Goal: Task Accomplishment & Management: Manage account settings

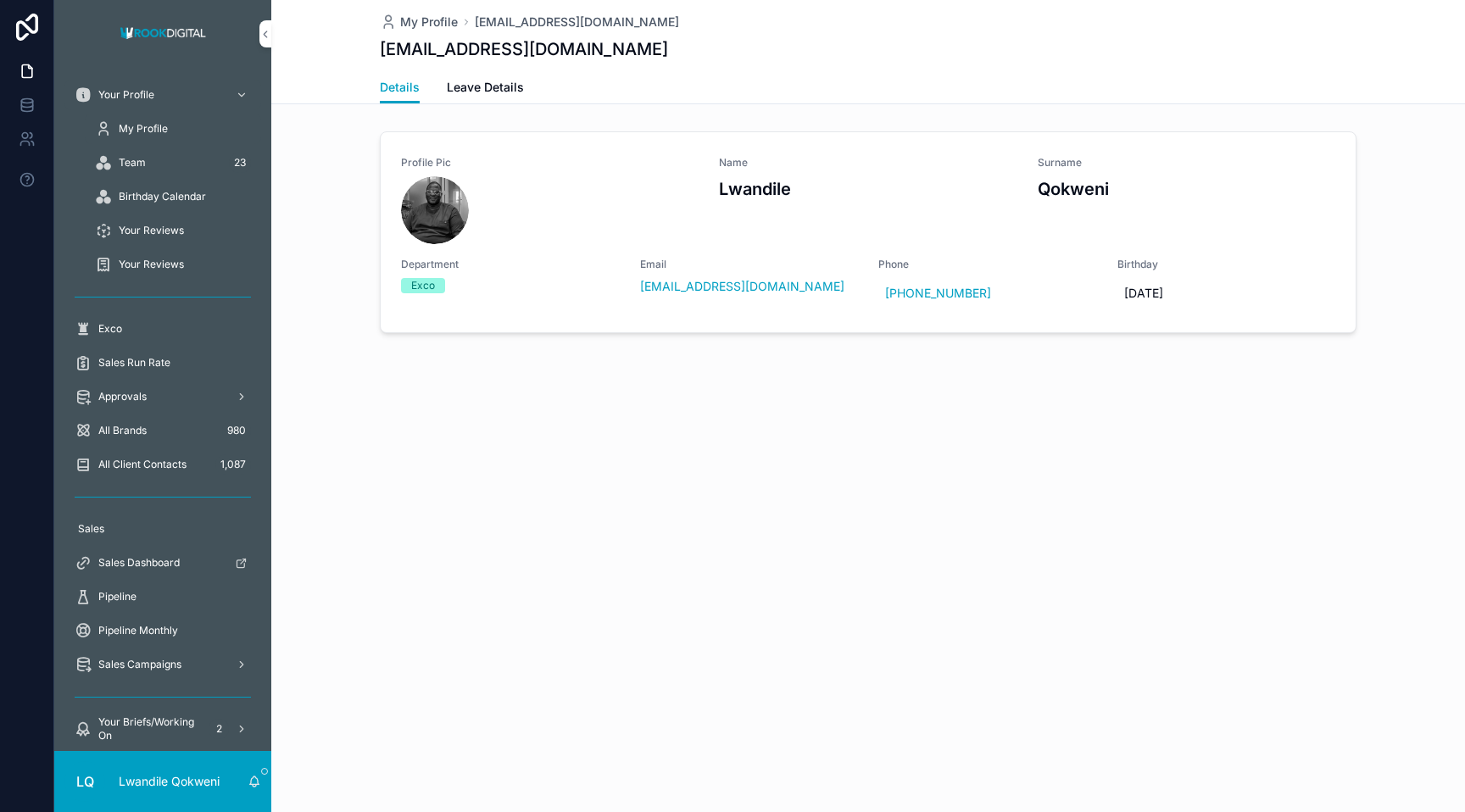
click at [159, 126] on span "My Profile" at bounding box center [143, 129] width 49 height 14
click at [172, 431] on div "All Brands 980" at bounding box center [162, 430] width 176 height 27
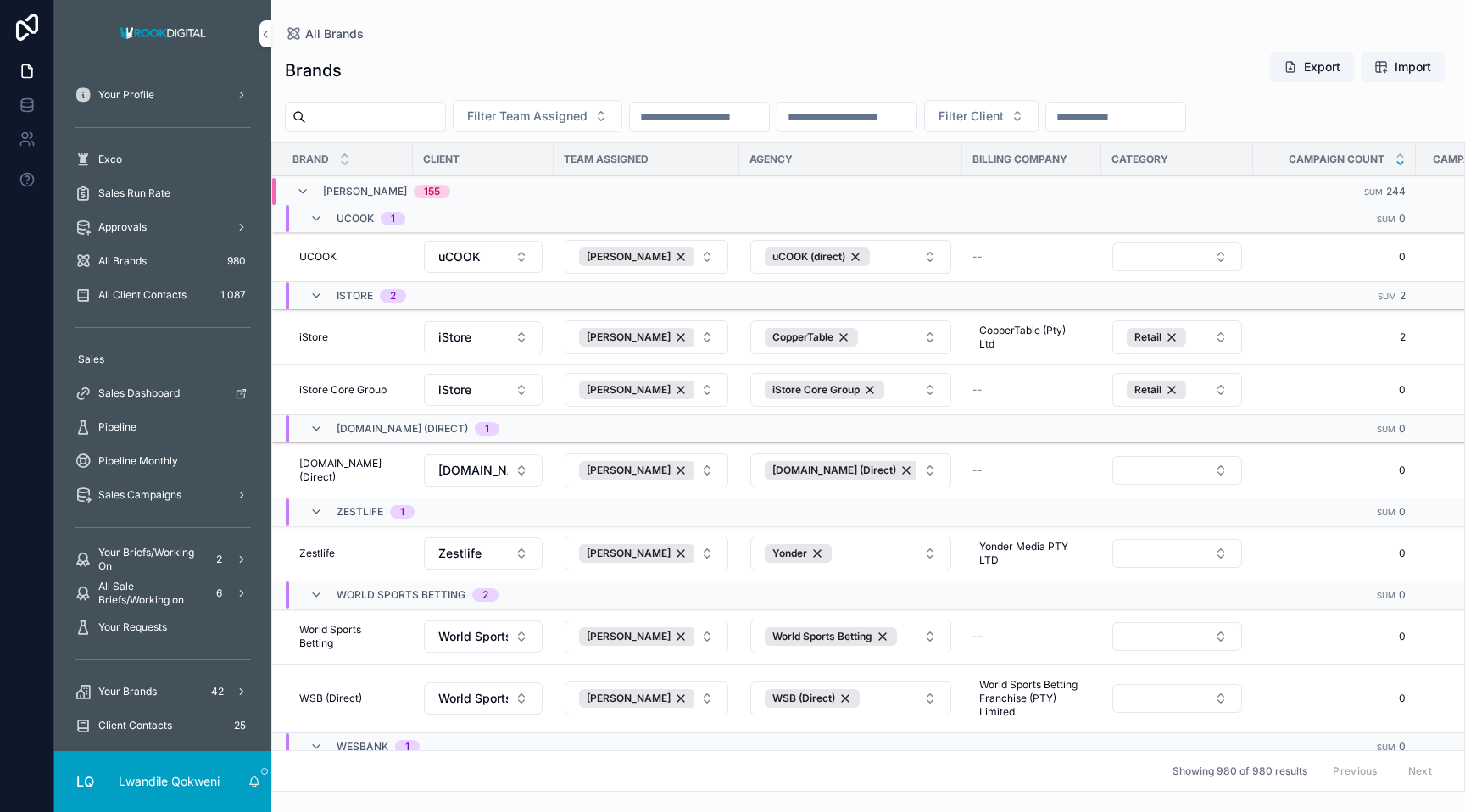
click at [134, 259] on span "All Brands" at bounding box center [122, 260] width 48 height 14
click at [134, 232] on span "Approvals" at bounding box center [122, 227] width 48 height 14
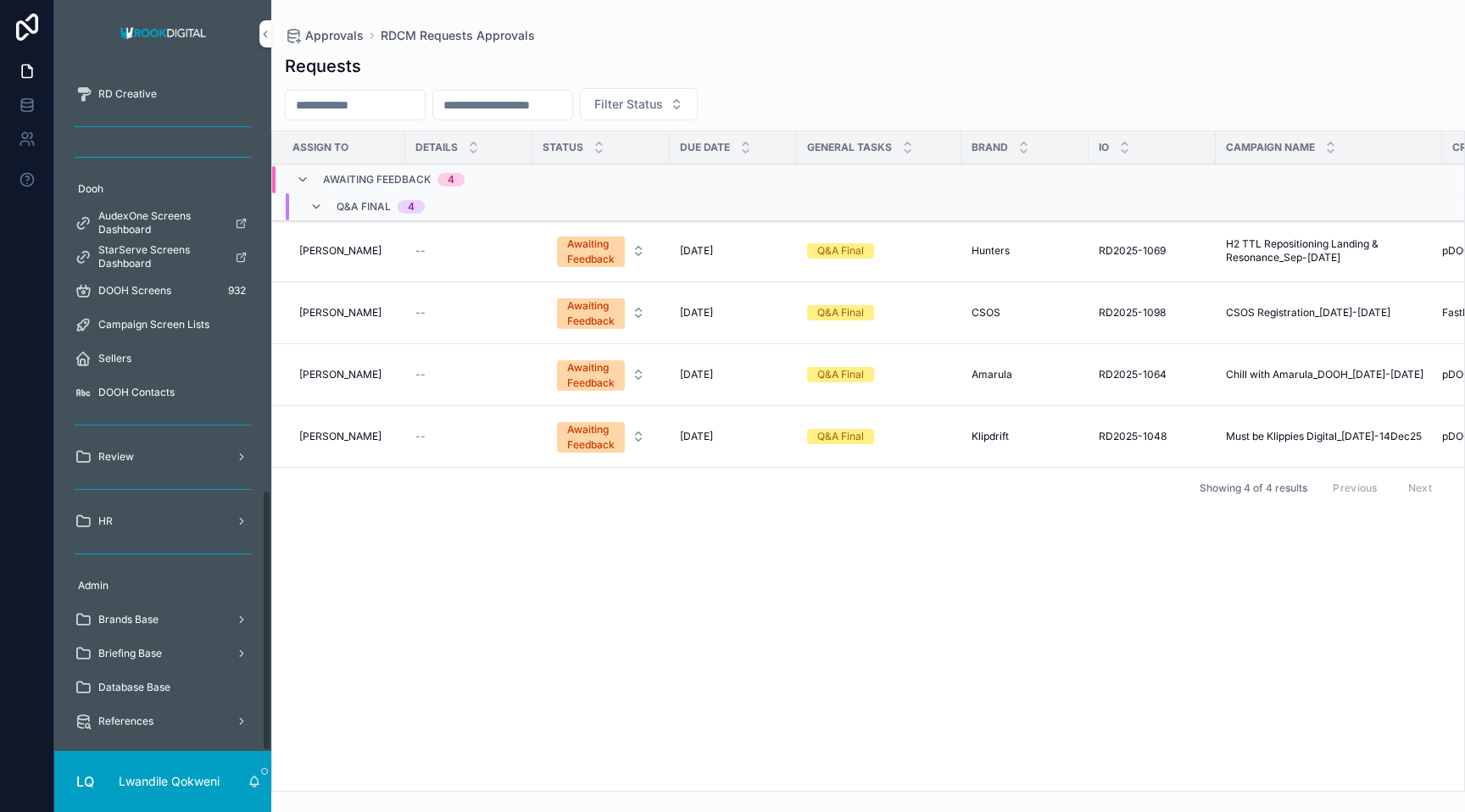
scroll to position [1100, 0]
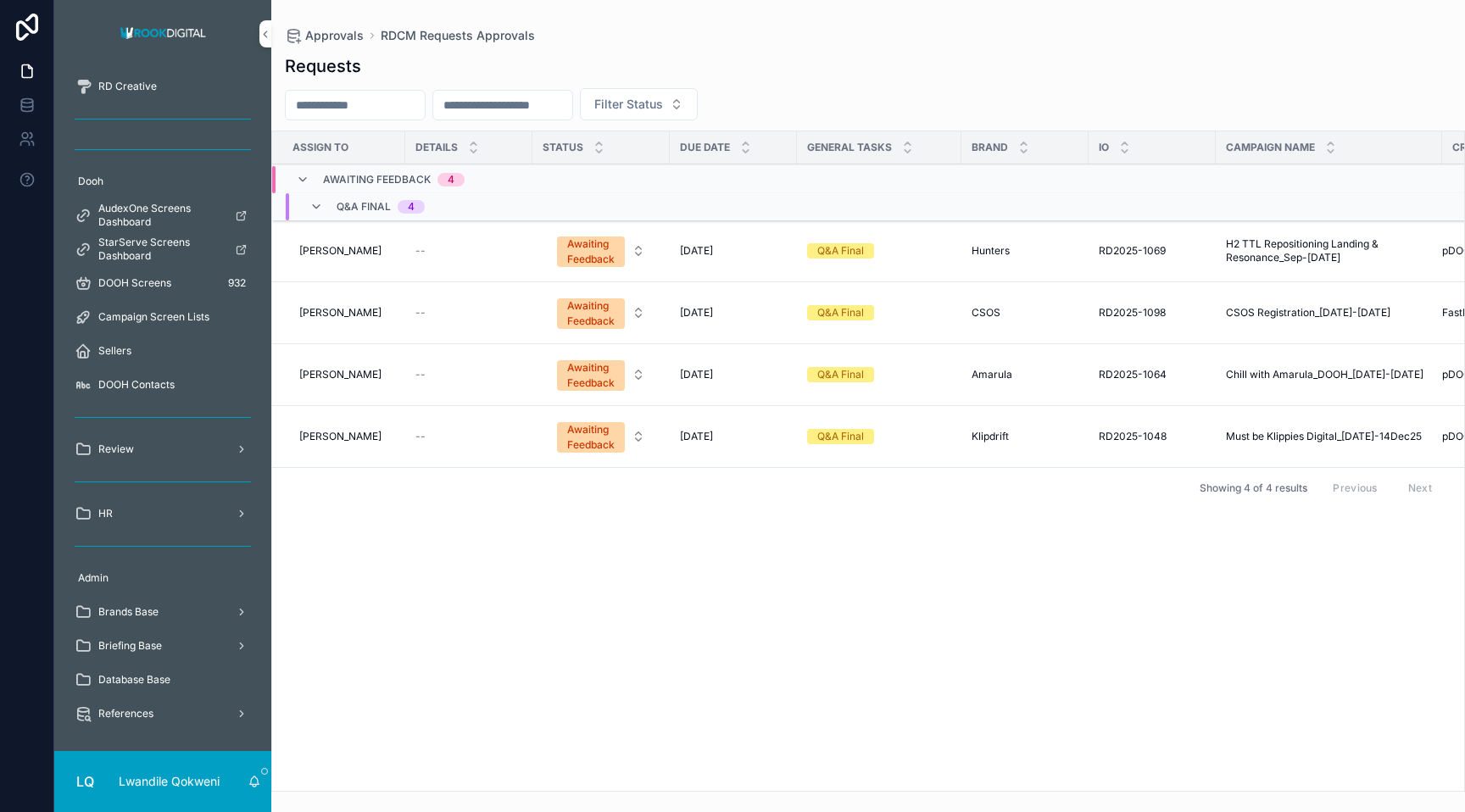
click at [126, 645] on span "Briefing Base" at bounding box center [130, 645] width 64 height 14
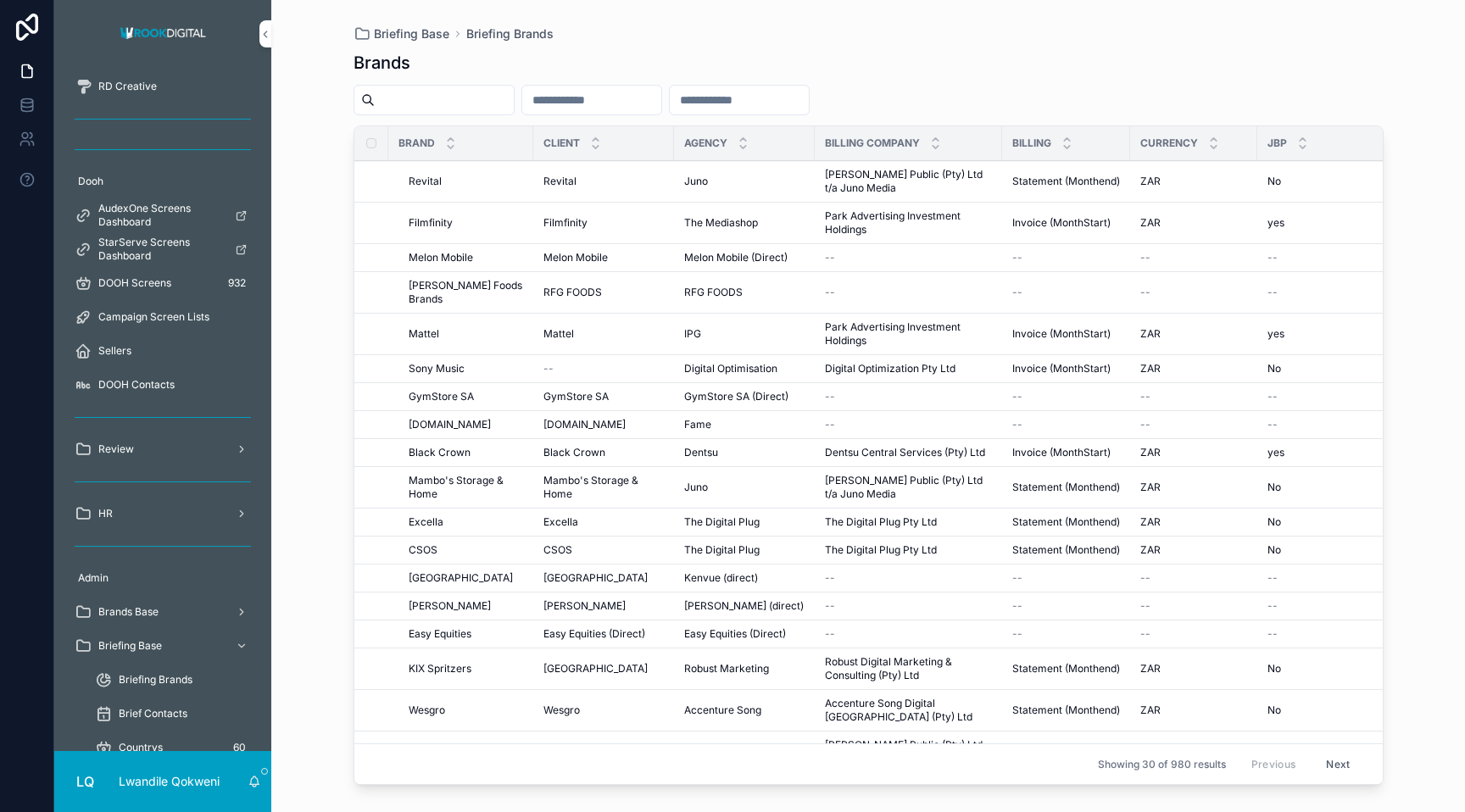
click at [651, 96] on input "scrollable content" at bounding box center [592, 100] width 139 height 24
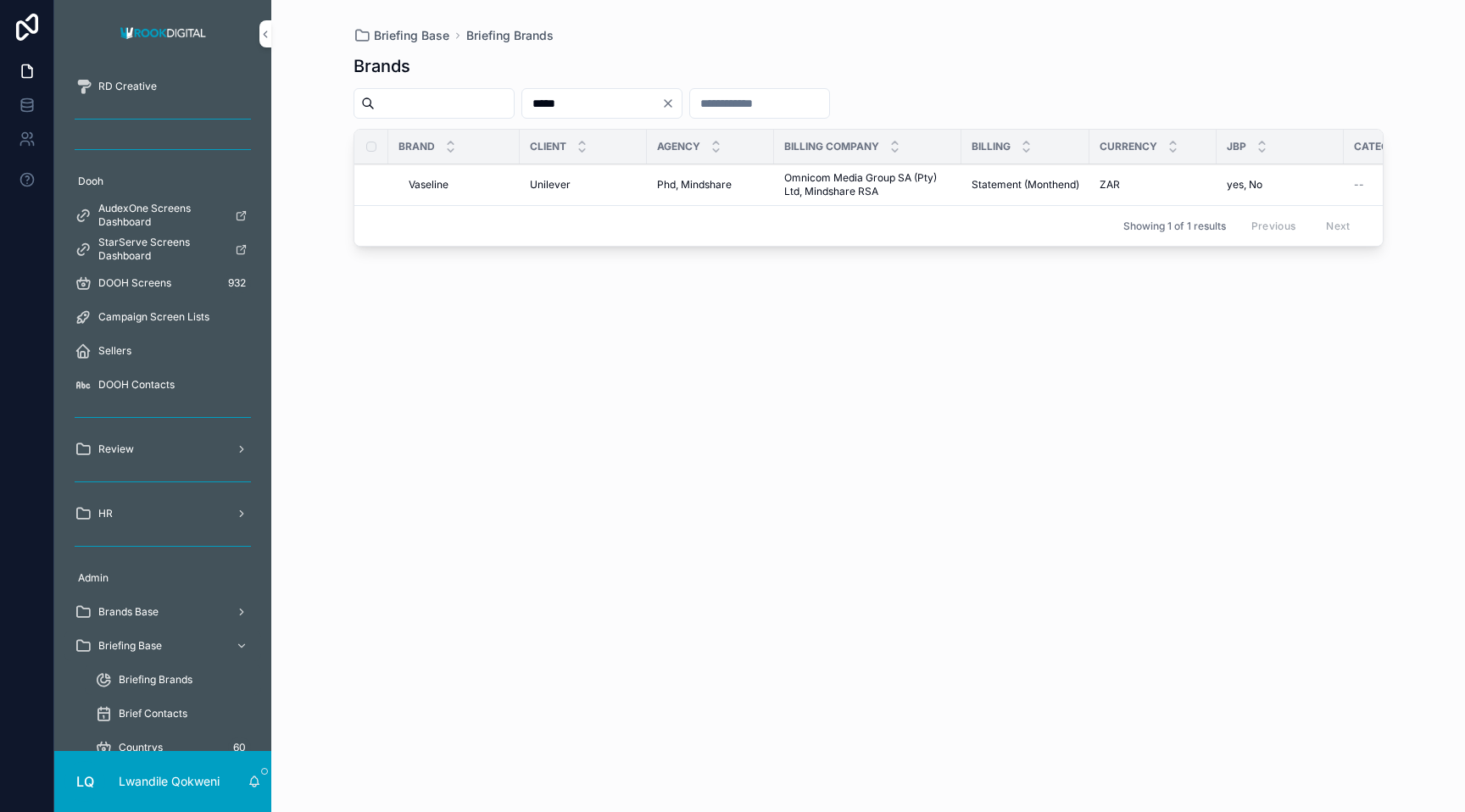
type input "*****"
click at [1031, 190] on span "Statement (Monthend)" at bounding box center [1026, 184] width 108 height 14
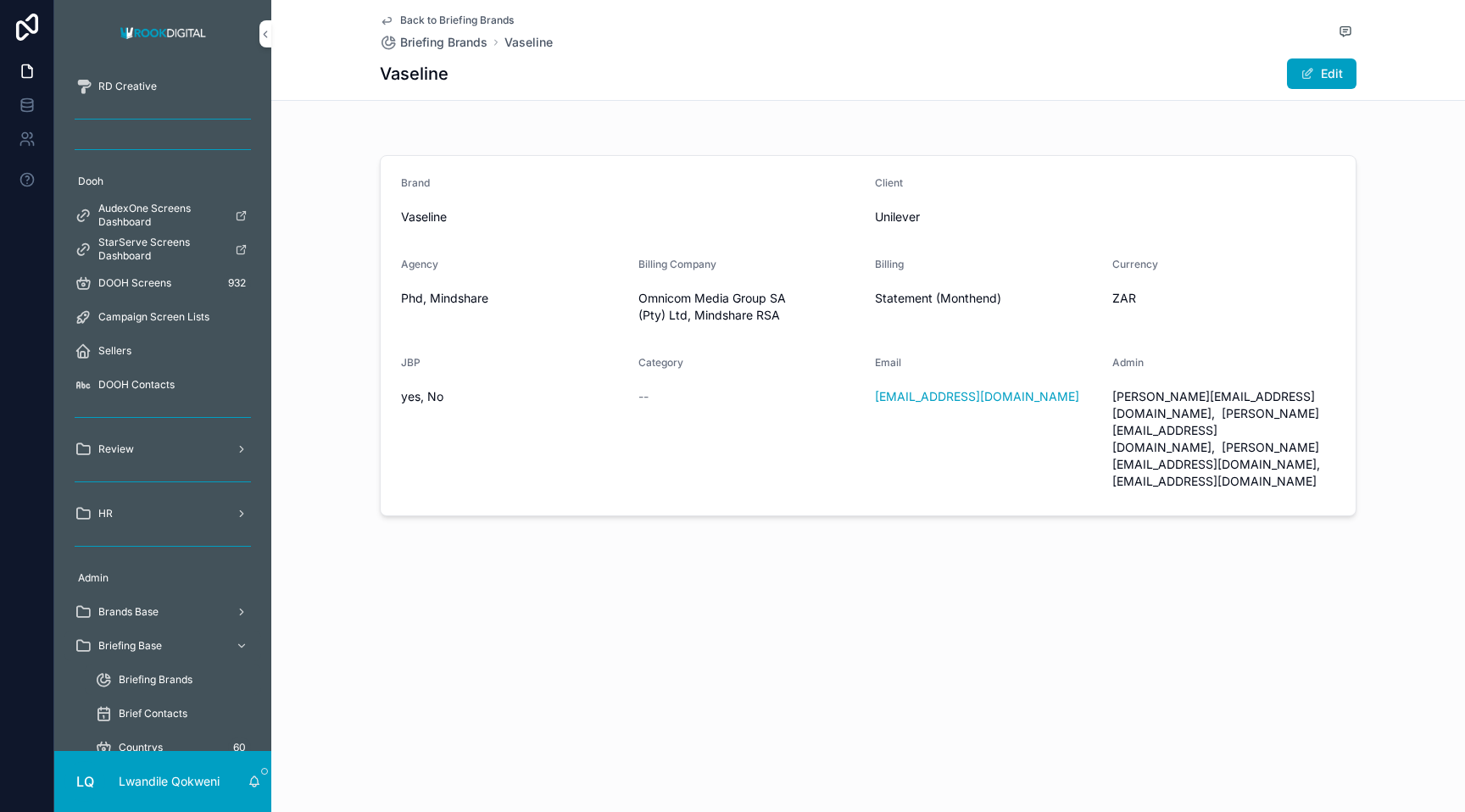
click at [1331, 71] on button "Edit" at bounding box center [1321, 73] width 70 height 31
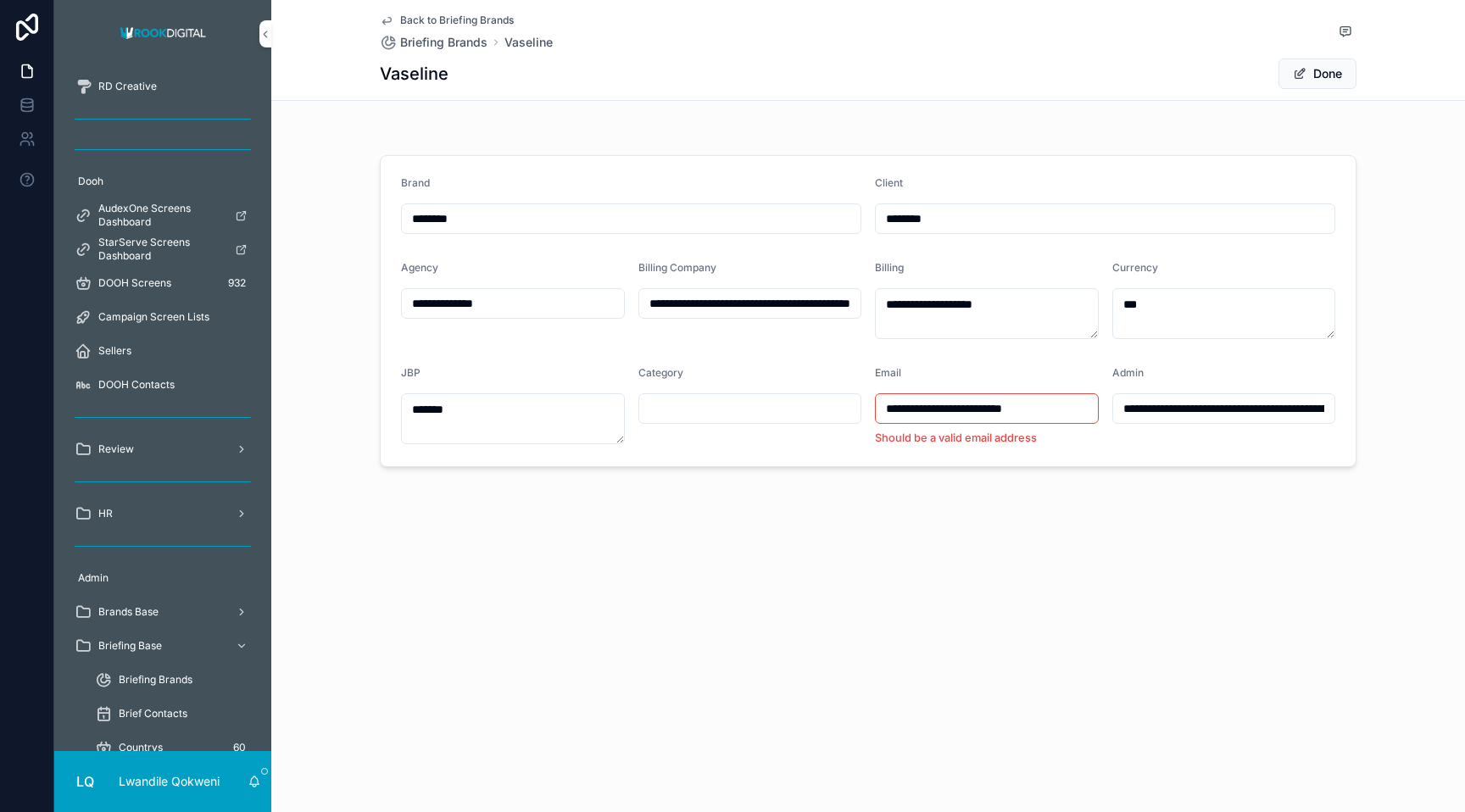
click at [1295, 75] on span "scrollable content" at bounding box center [1299, 73] width 14 height 14
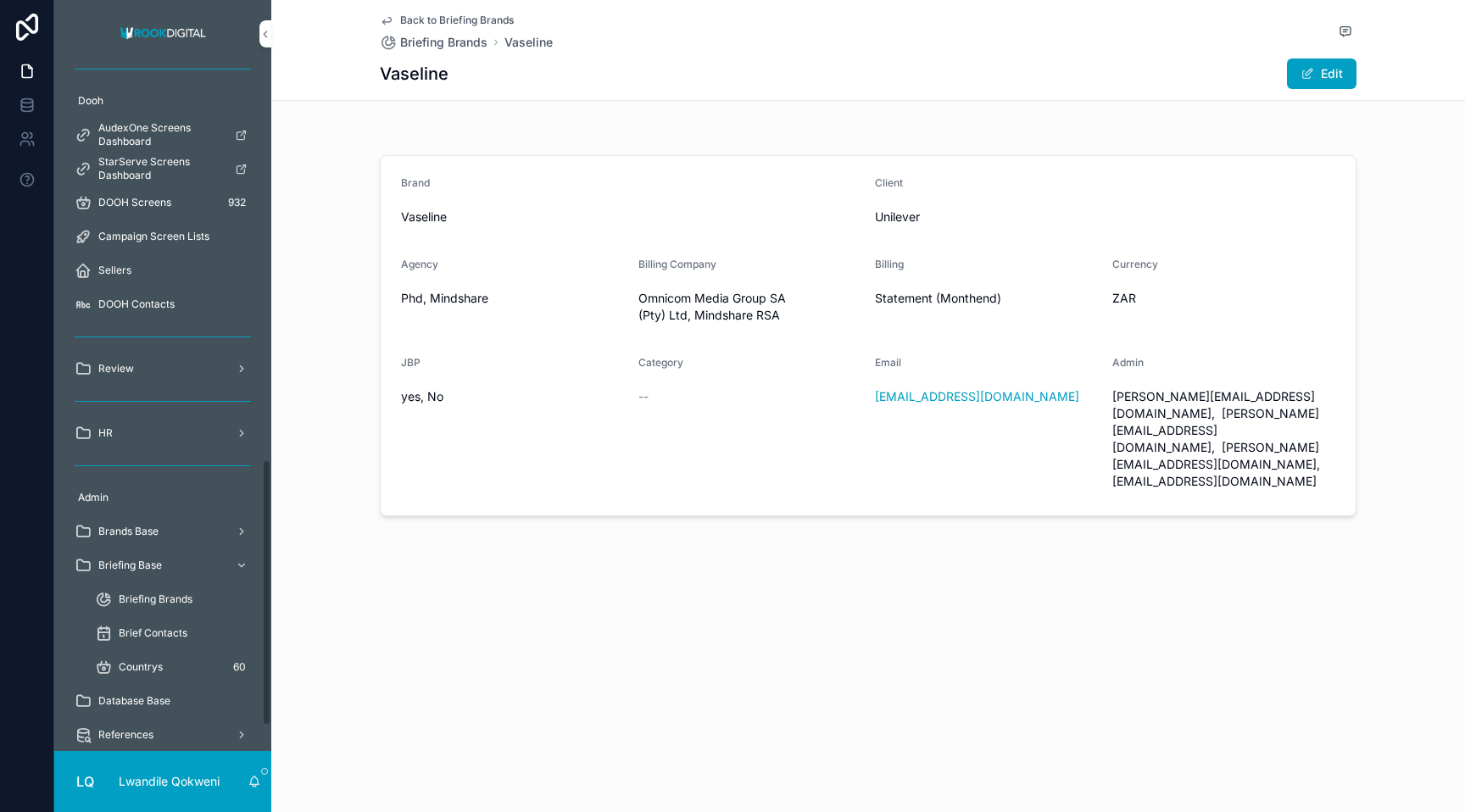
scroll to position [1066, 0]
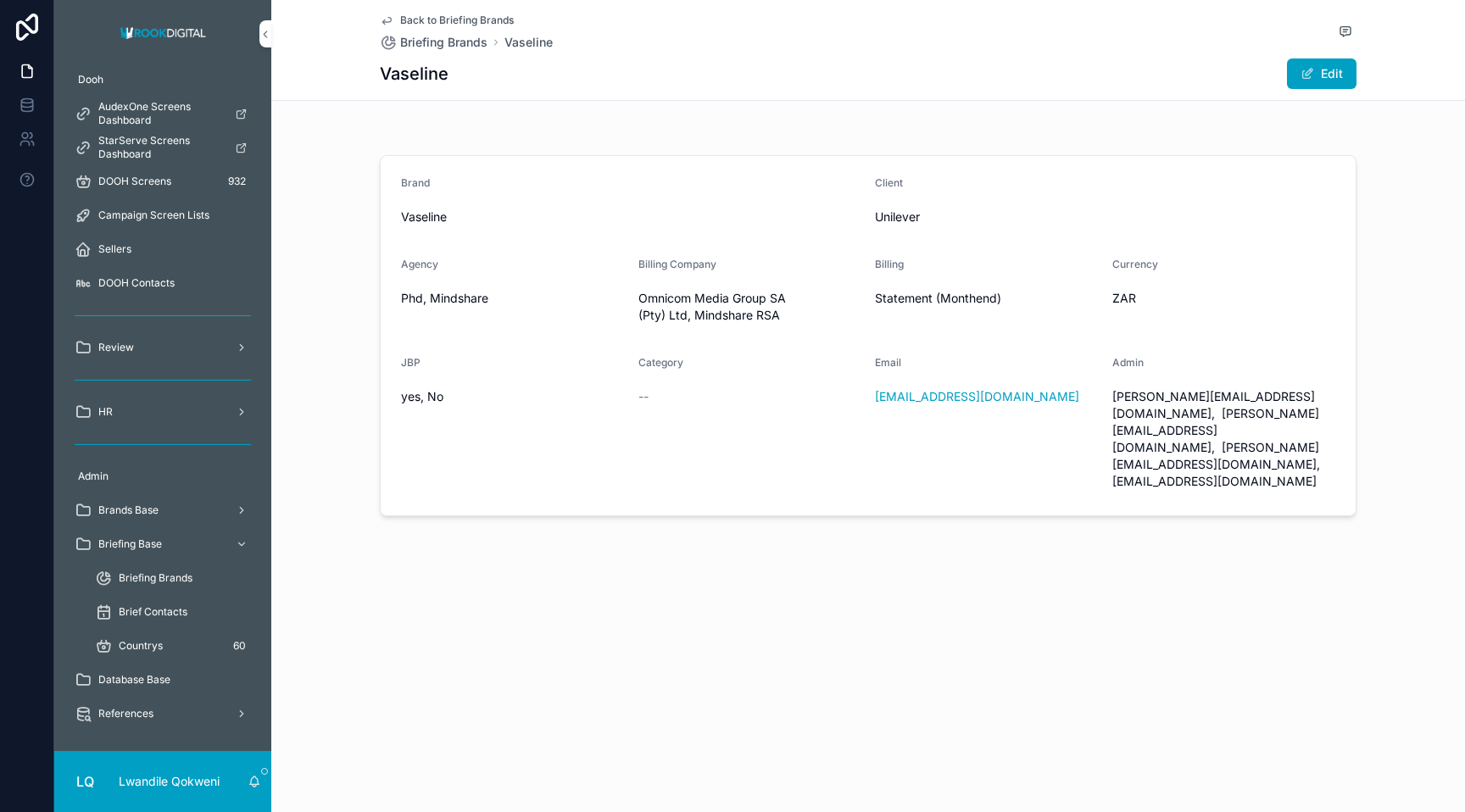
click at [397, 19] on link "Back to Briefing Brands" at bounding box center [447, 20] width 134 height 14
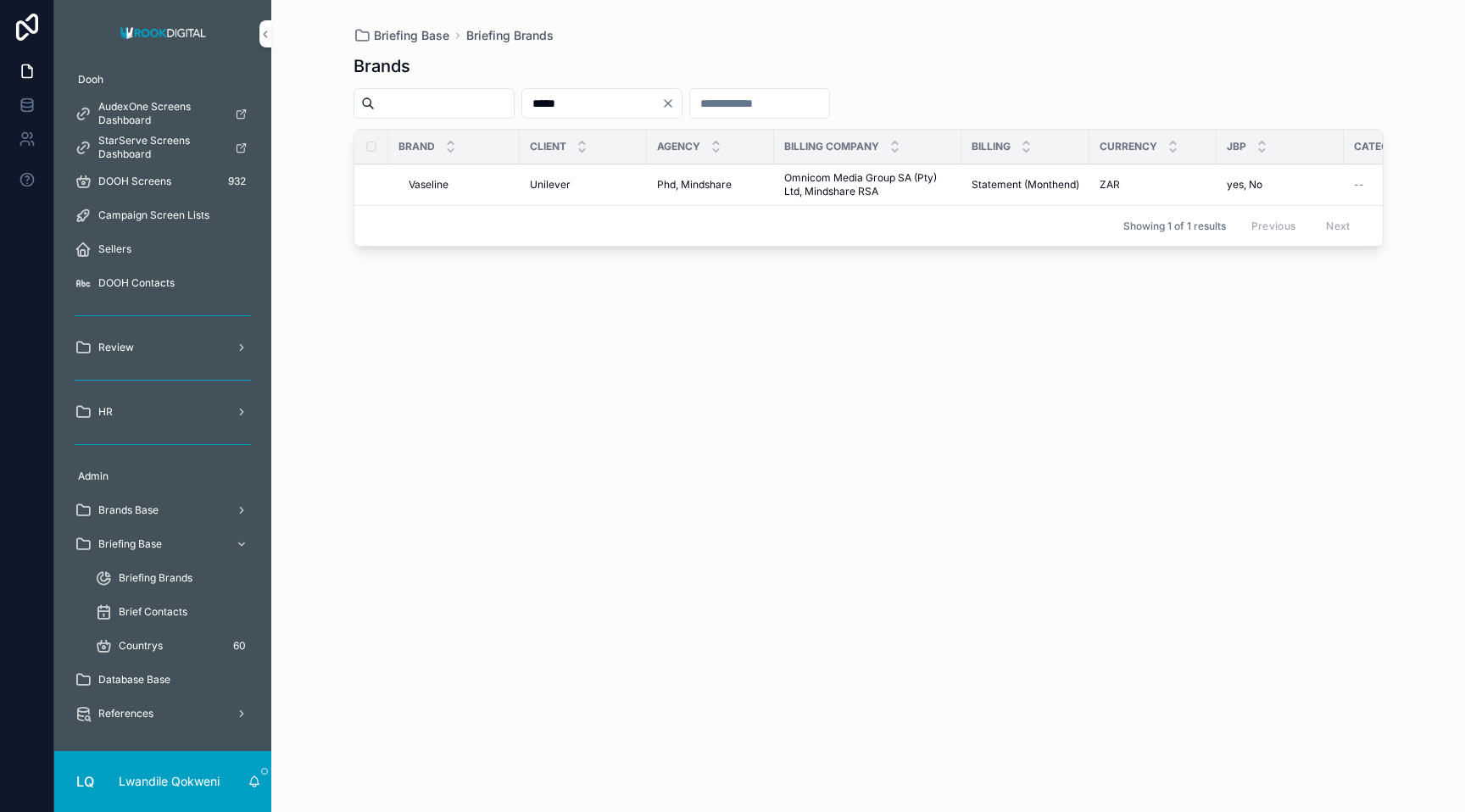
click at [144, 616] on span "Brief Contacts" at bounding box center [153, 612] width 69 height 14
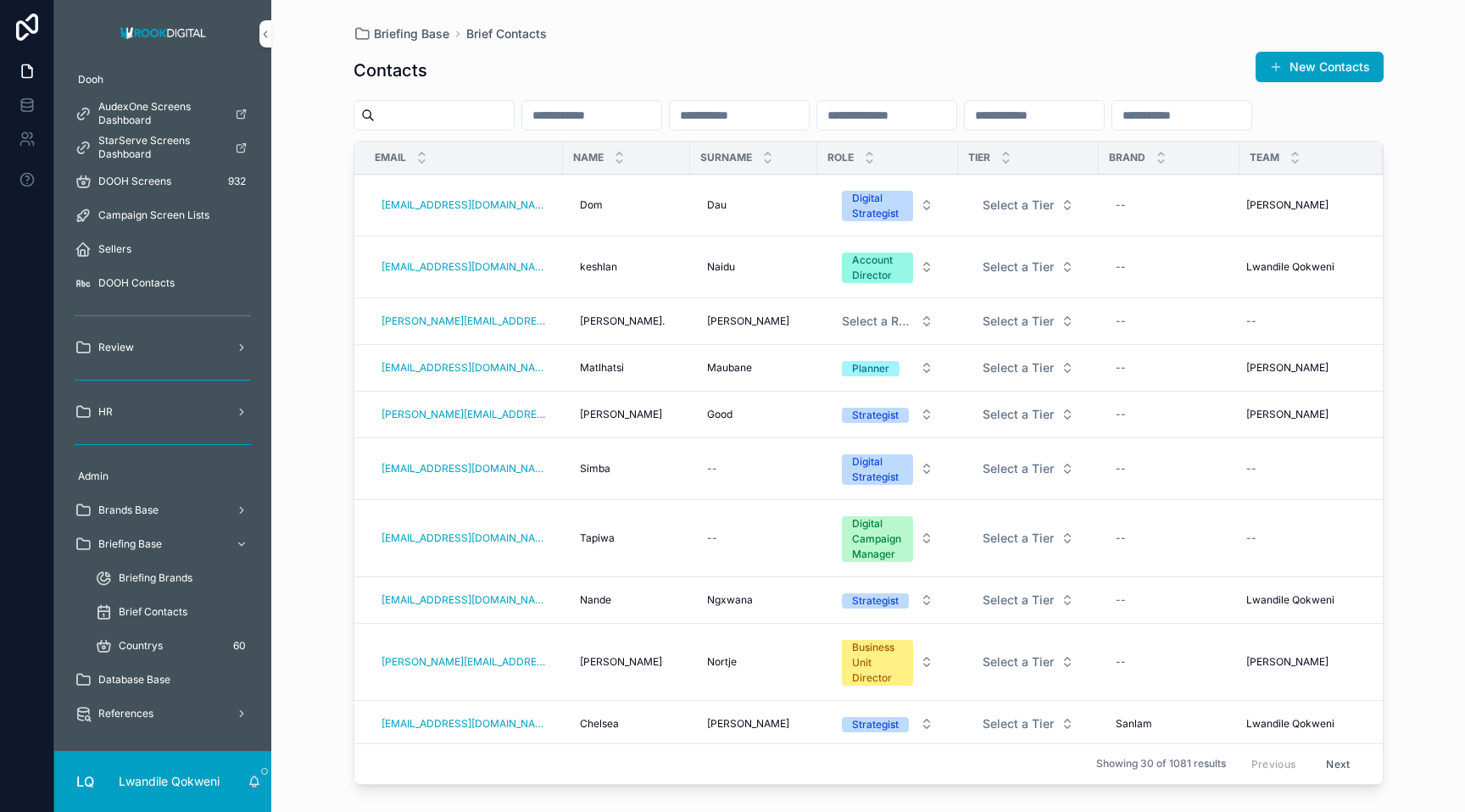
click at [149, 577] on span "Briefing Brands" at bounding box center [156, 577] width 74 height 14
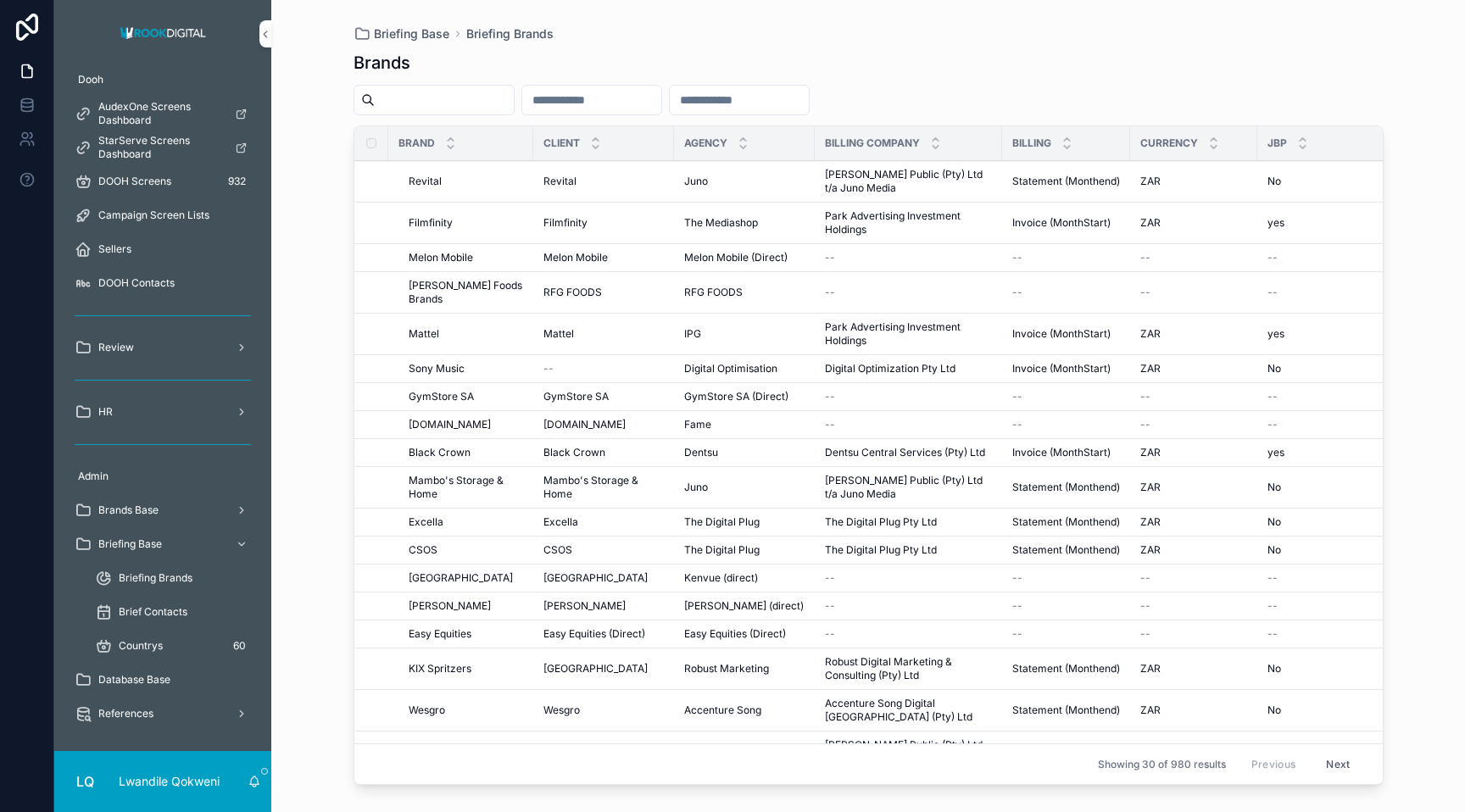
click at [146, 540] on span "Briefing Base" at bounding box center [130, 544] width 64 height 14
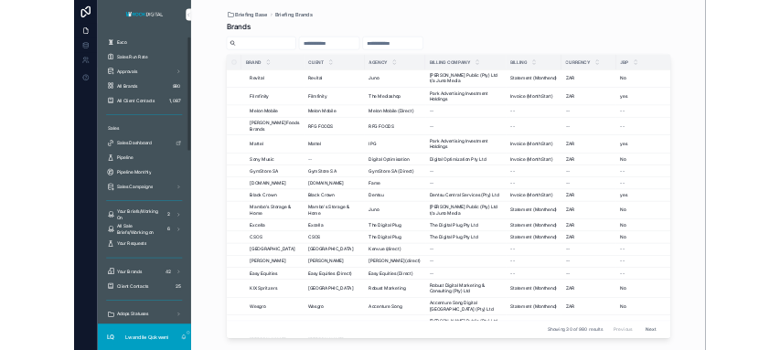
scroll to position [69, 0]
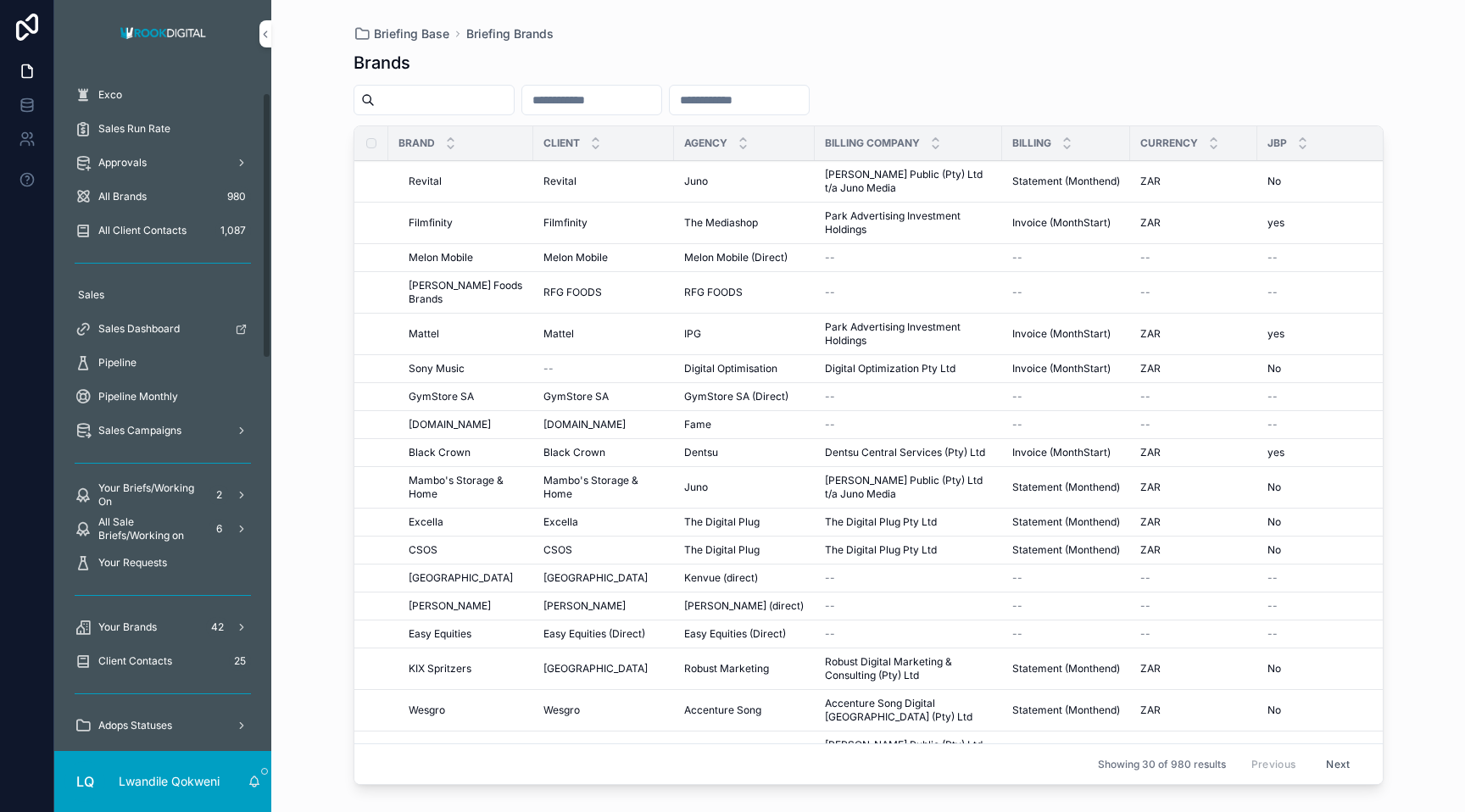
click at [161, 535] on span "All Sale Briefs/Working on" at bounding box center [150, 528] width 104 height 27
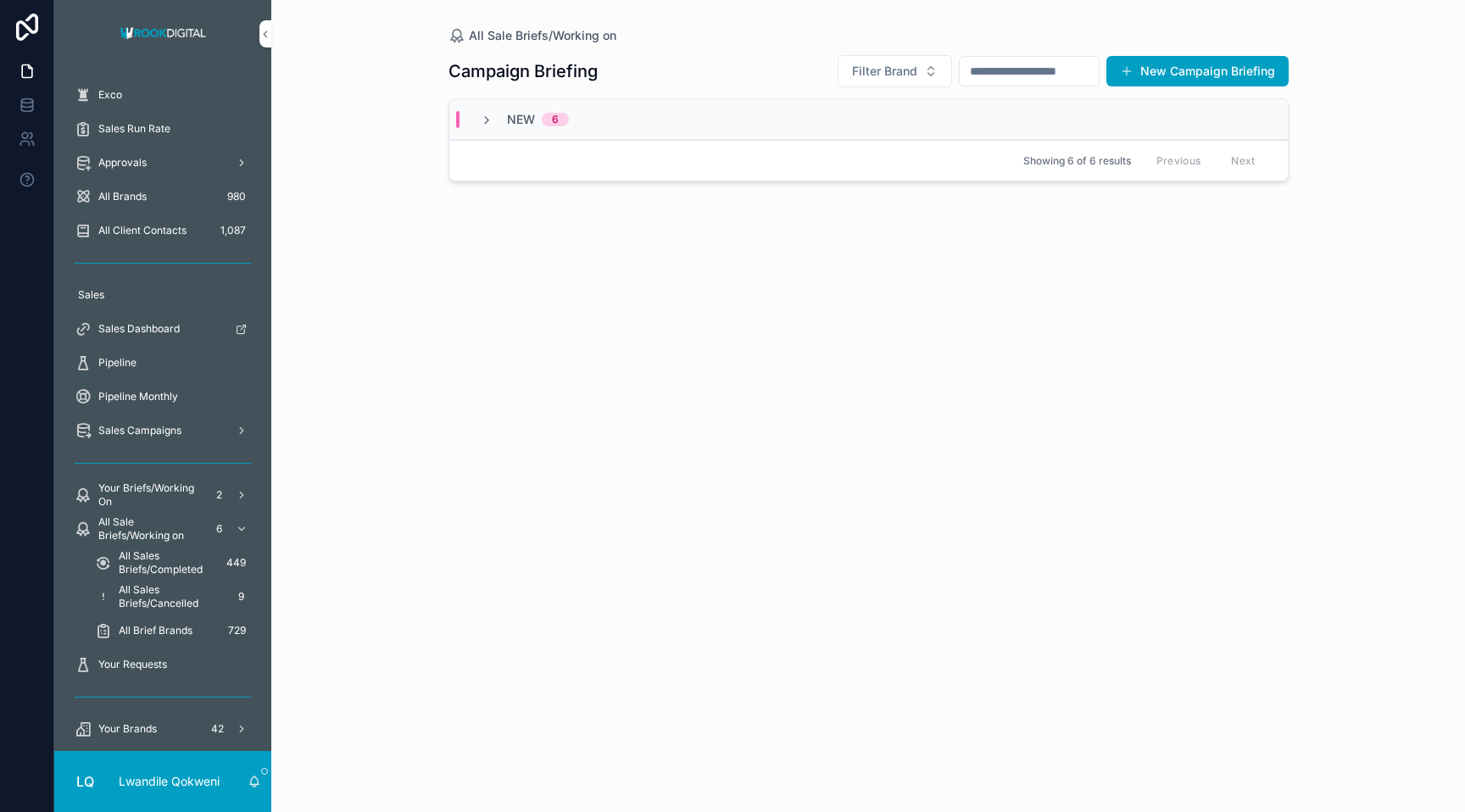
click at [1021, 74] on input "scrollable content" at bounding box center [1029, 71] width 139 height 24
click at [1068, 106] on div "scrollable content" at bounding box center [869, 136] width 838 height 74
click at [989, 70] on input "**" at bounding box center [1009, 71] width 139 height 24
type input "*******"
click at [865, 73] on span "Filter Brand" at bounding box center [864, 71] width 65 height 17
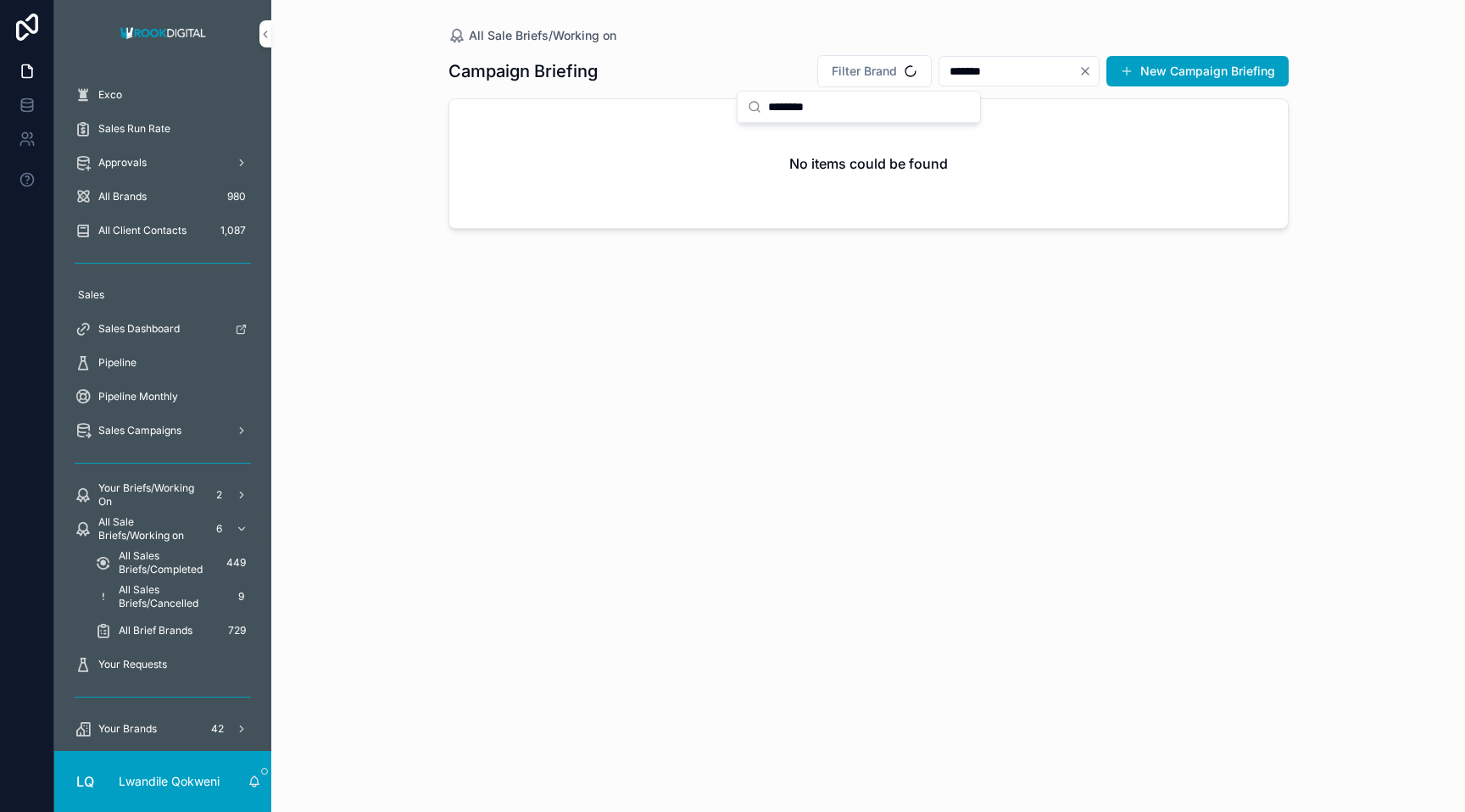
click at [860, 111] on input "********" at bounding box center [869, 107] width 202 height 31
click at [855, 108] on input "********" at bounding box center [869, 107] width 202 height 31
type input "********"
click at [847, 134] on div "Vaseline" at bounding box center [859, 139] width 236 height 27
click at [1094, 74] on button "Clear" at bounding box center [1089, 70] width 20 height 14
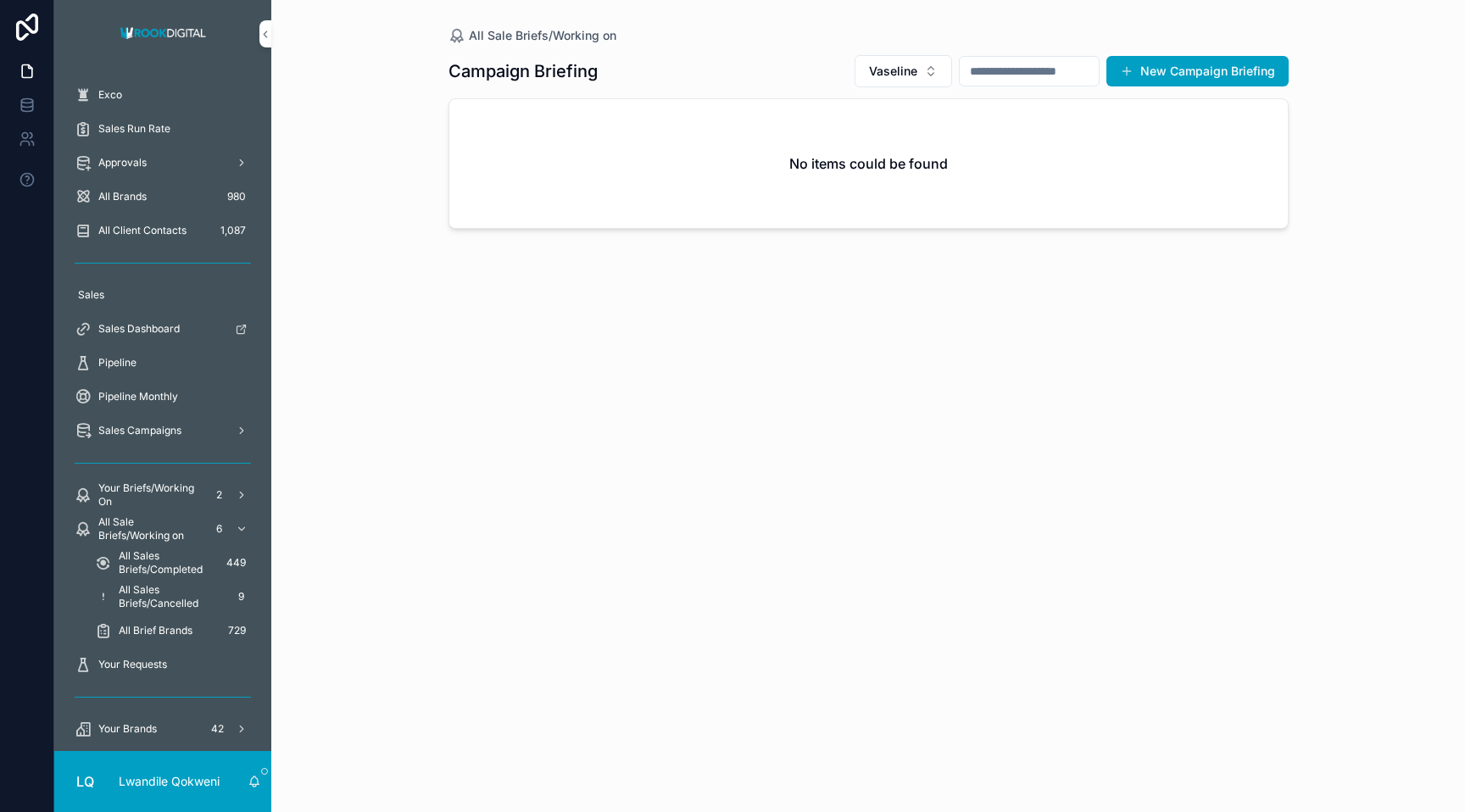
click at [888, 74] on span "Vaseline" at bounding box center [893, 71] width 48 height 17
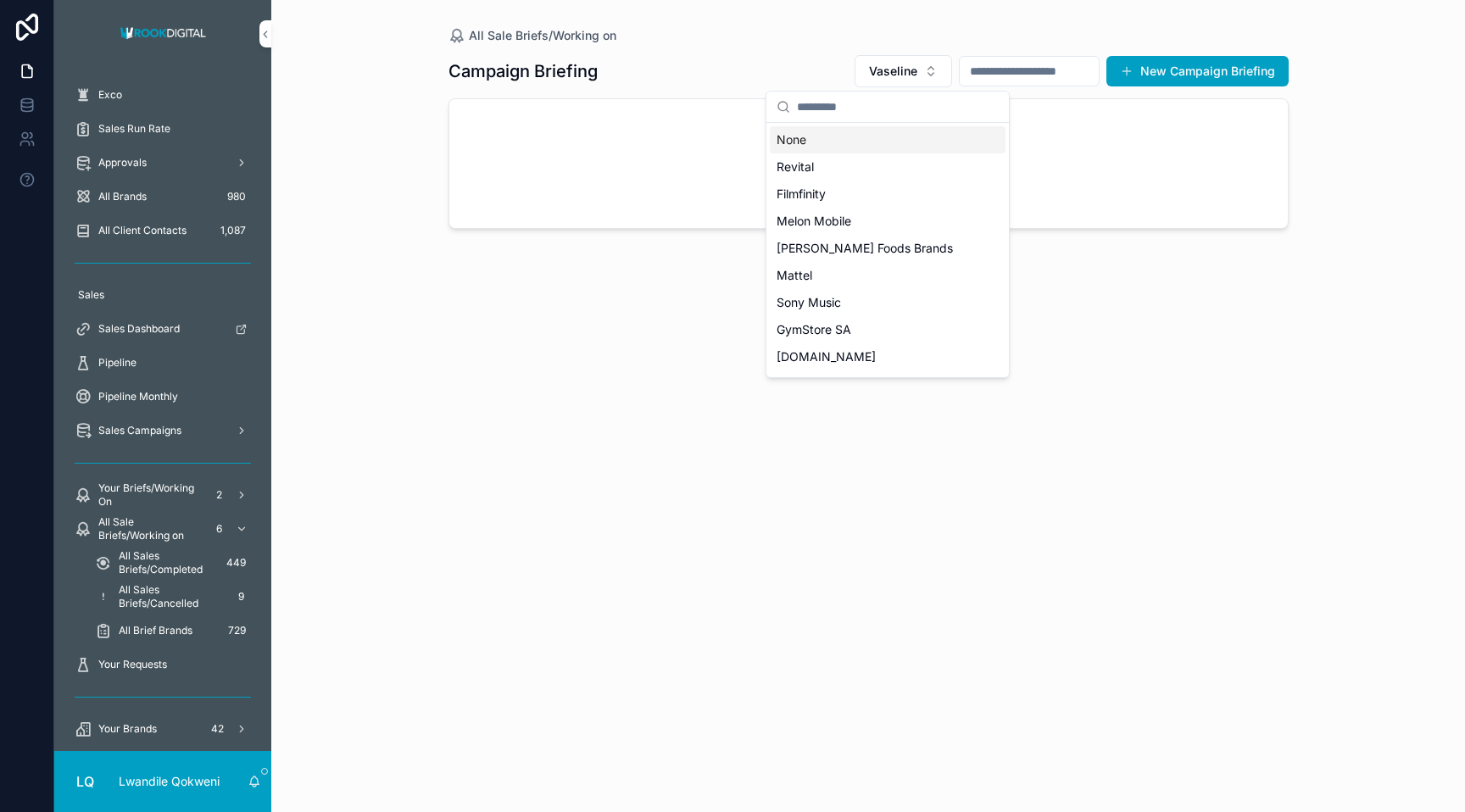
click at [711, 119] on div "No items could be found" at bounding box center [869, 163] width 838 height 129
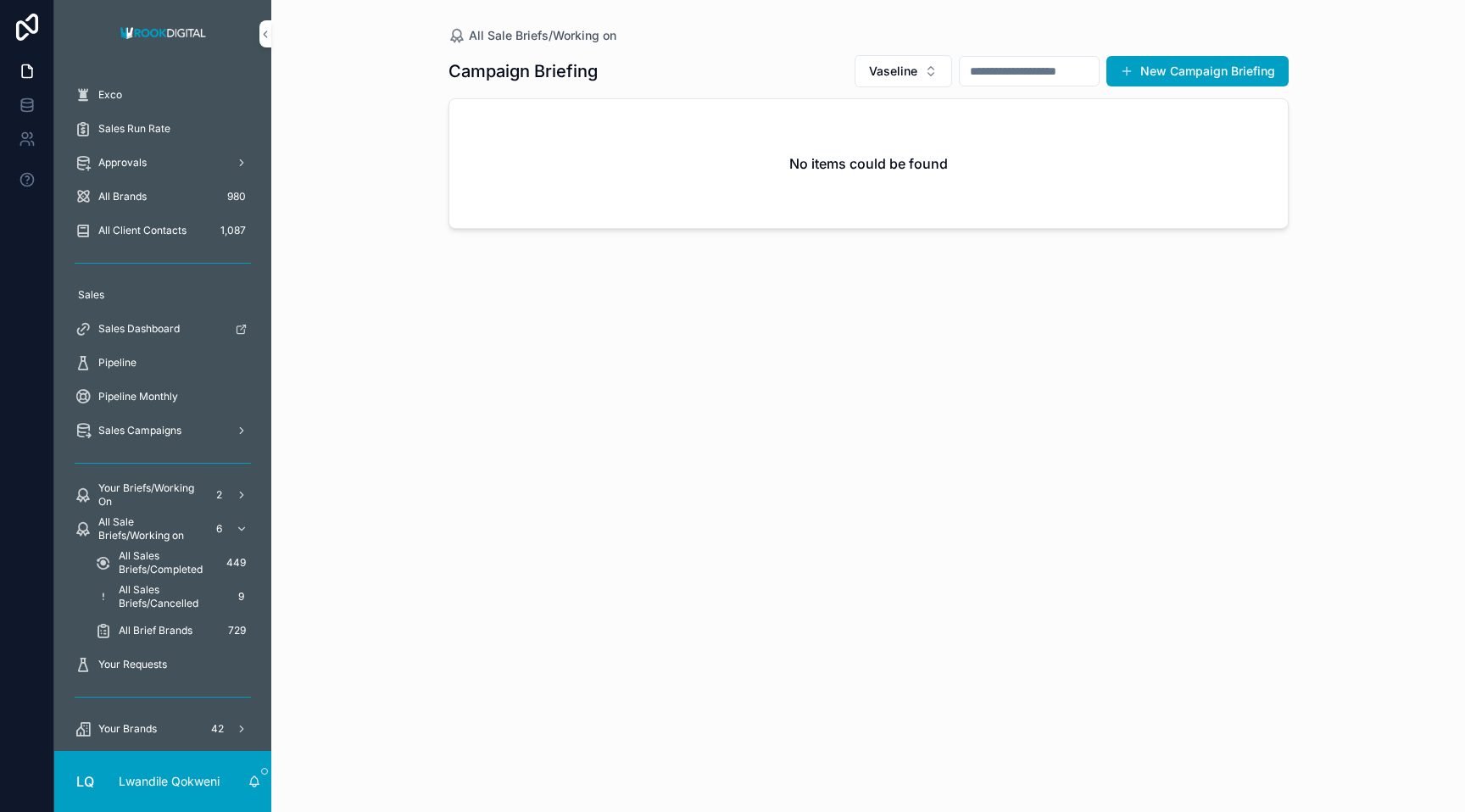
click at [183, 492] on span "Your Briefs/Working On" at bounding box center [150, 494] width 104 height 27
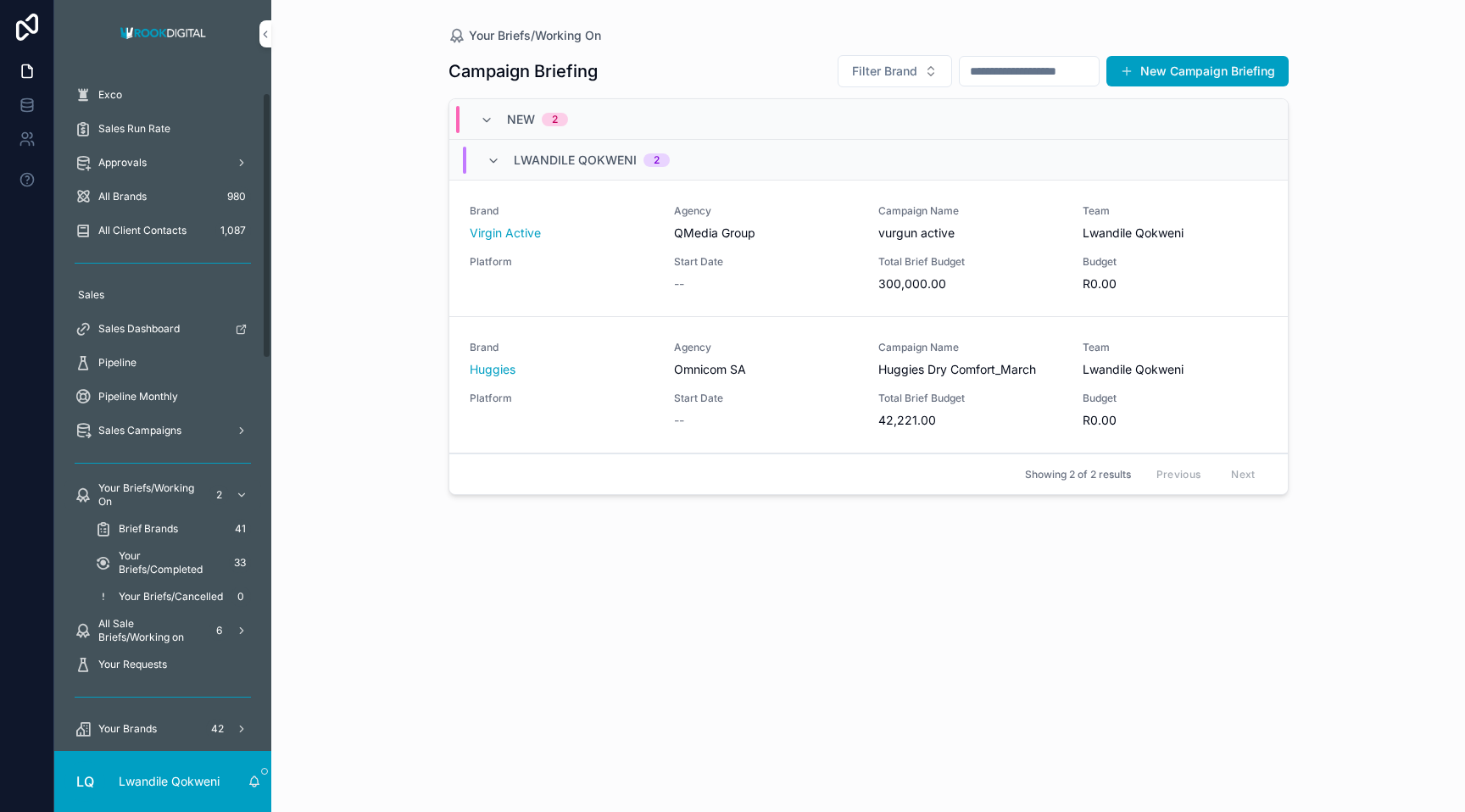
click at [159, 527] on span "Brief Brands" at bounding box center [148, 528] width 59 height 14
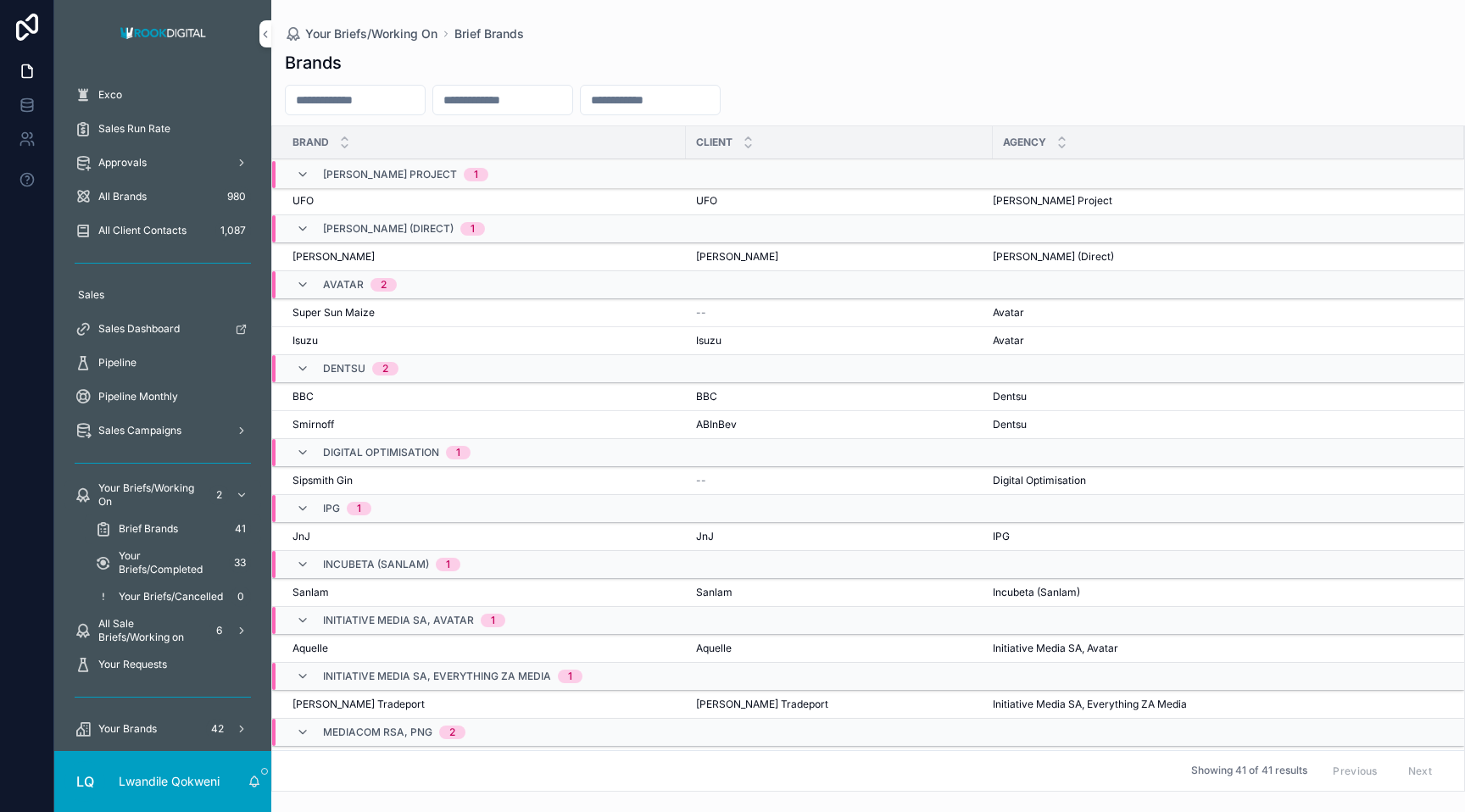
click at [172, 572] on span "Your Briefs/Completed" at bounding box center [171, 563] width 104 height 27
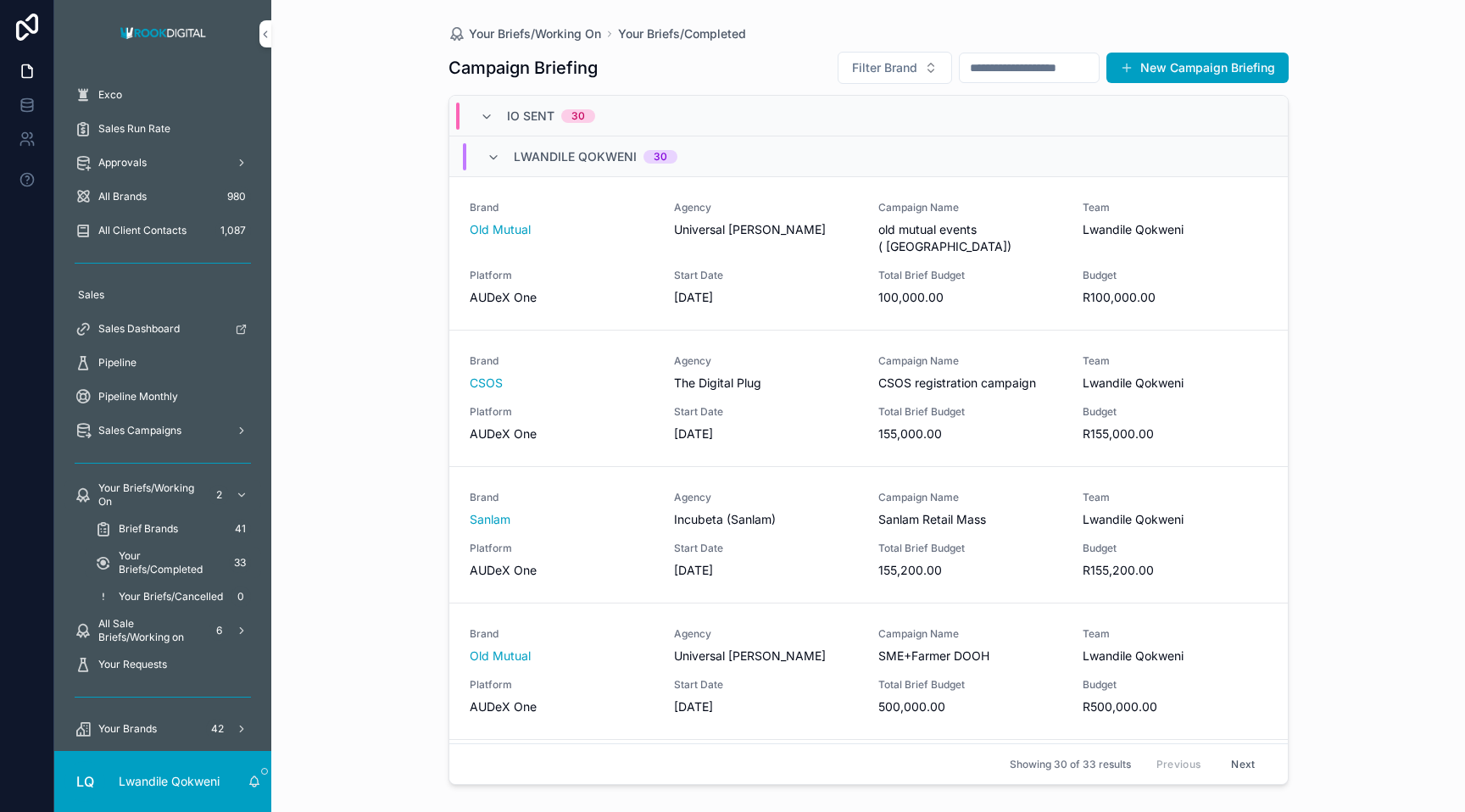
click at [882, 70] on span "Filter Brand" at bounding box center [885, 68] width 65 height 17
type input "****"
click at [876, 133] on div "Vaseline" at bounding box center [879, 136] width 236 height 27
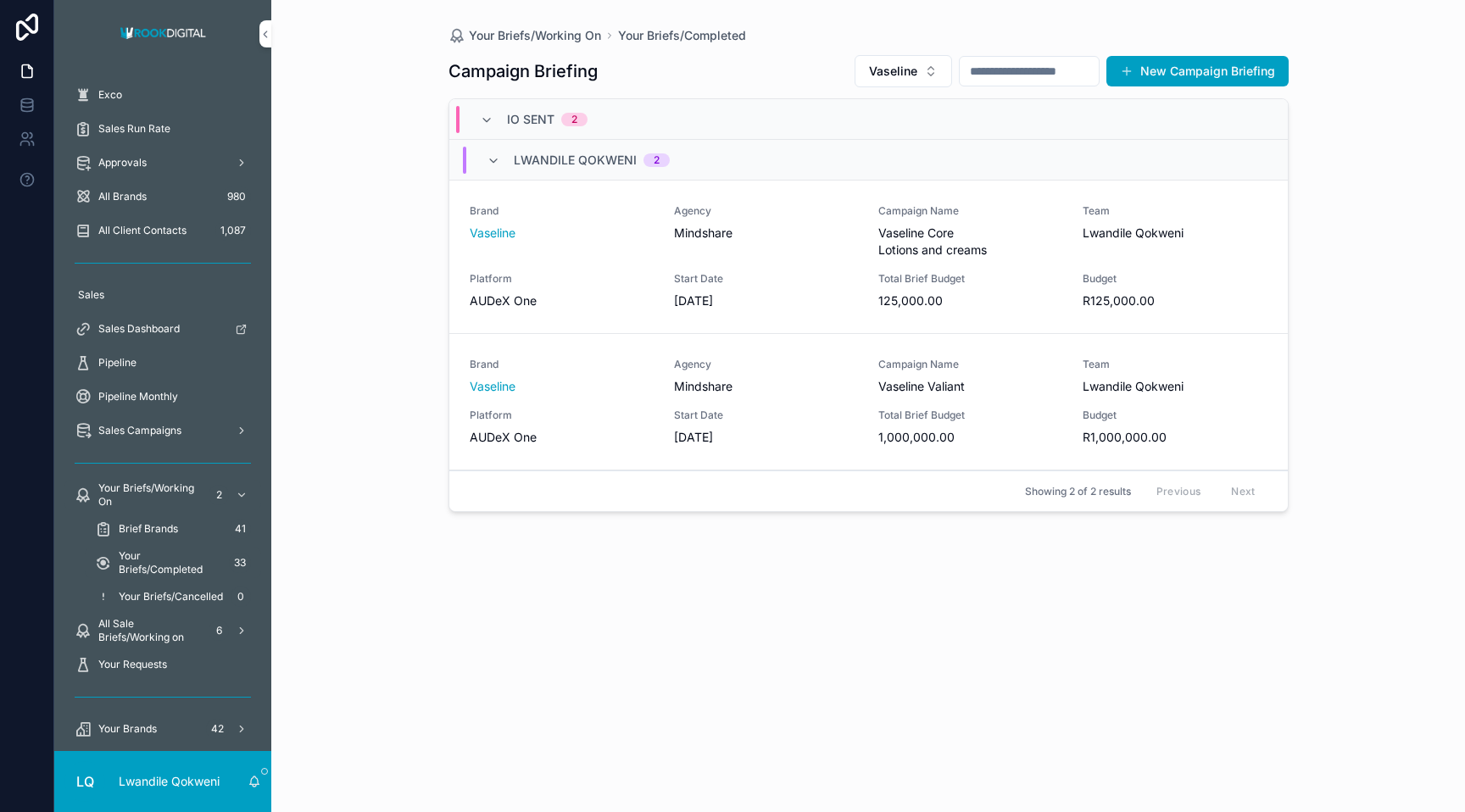
click at [839, 419] on span "Start Date" at bounding box center [766, 415] width 184 height 14
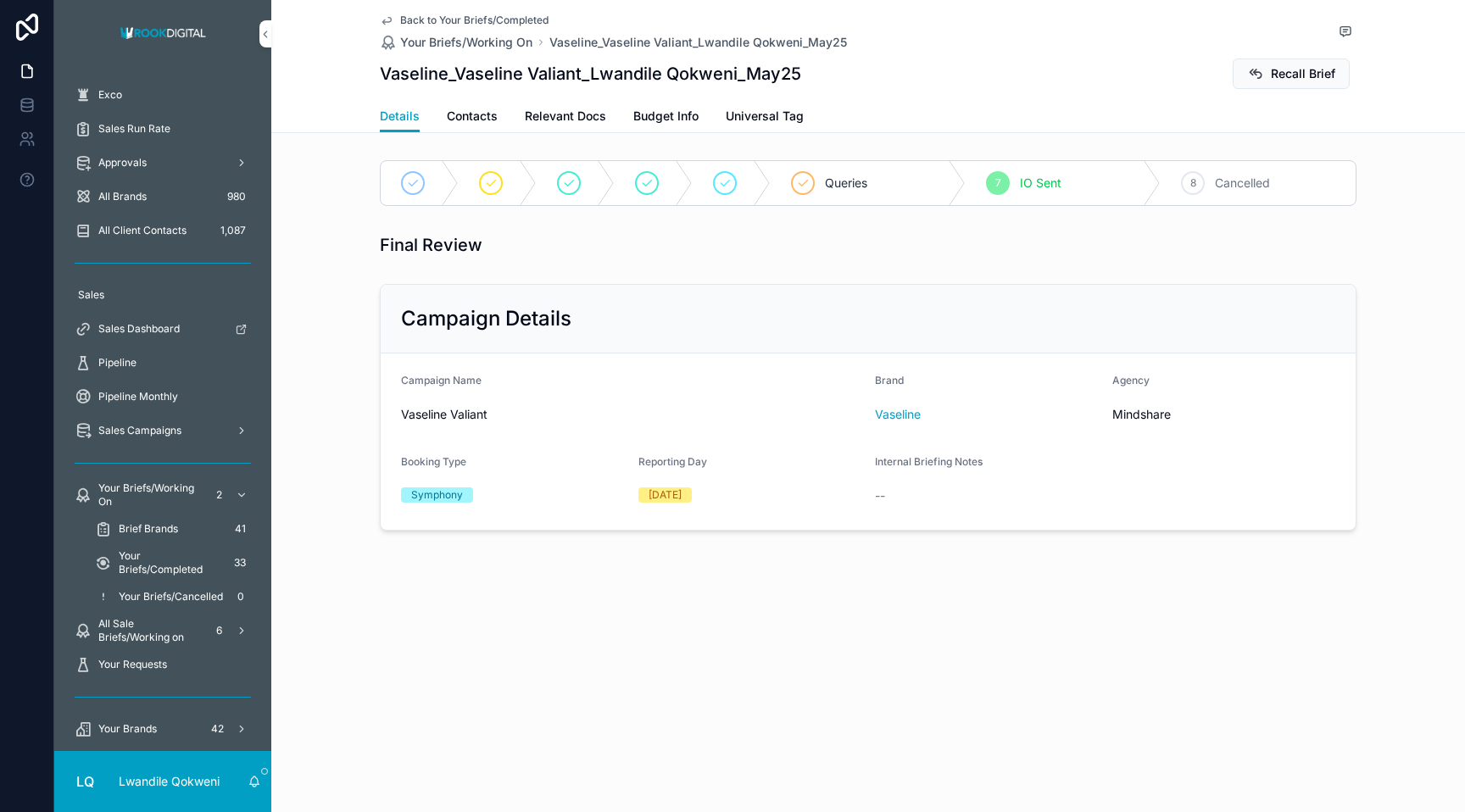
click at [1327, 79] on span "Recall Brief" at bounding box center [1303, 73] width 64 height 17
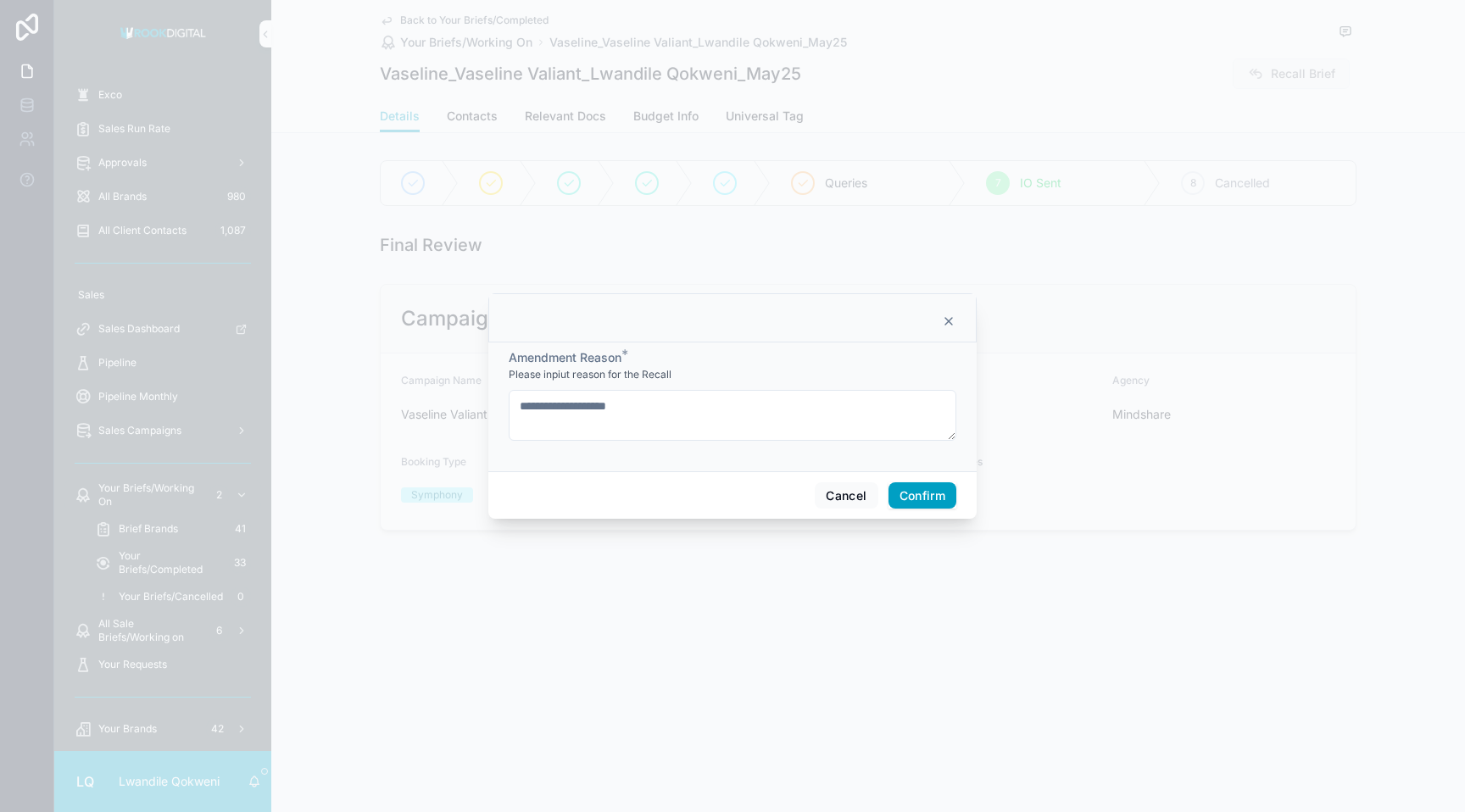
click at [927, 496] on button "Confirm" at bounding box center [922, 495] width 68 height 27
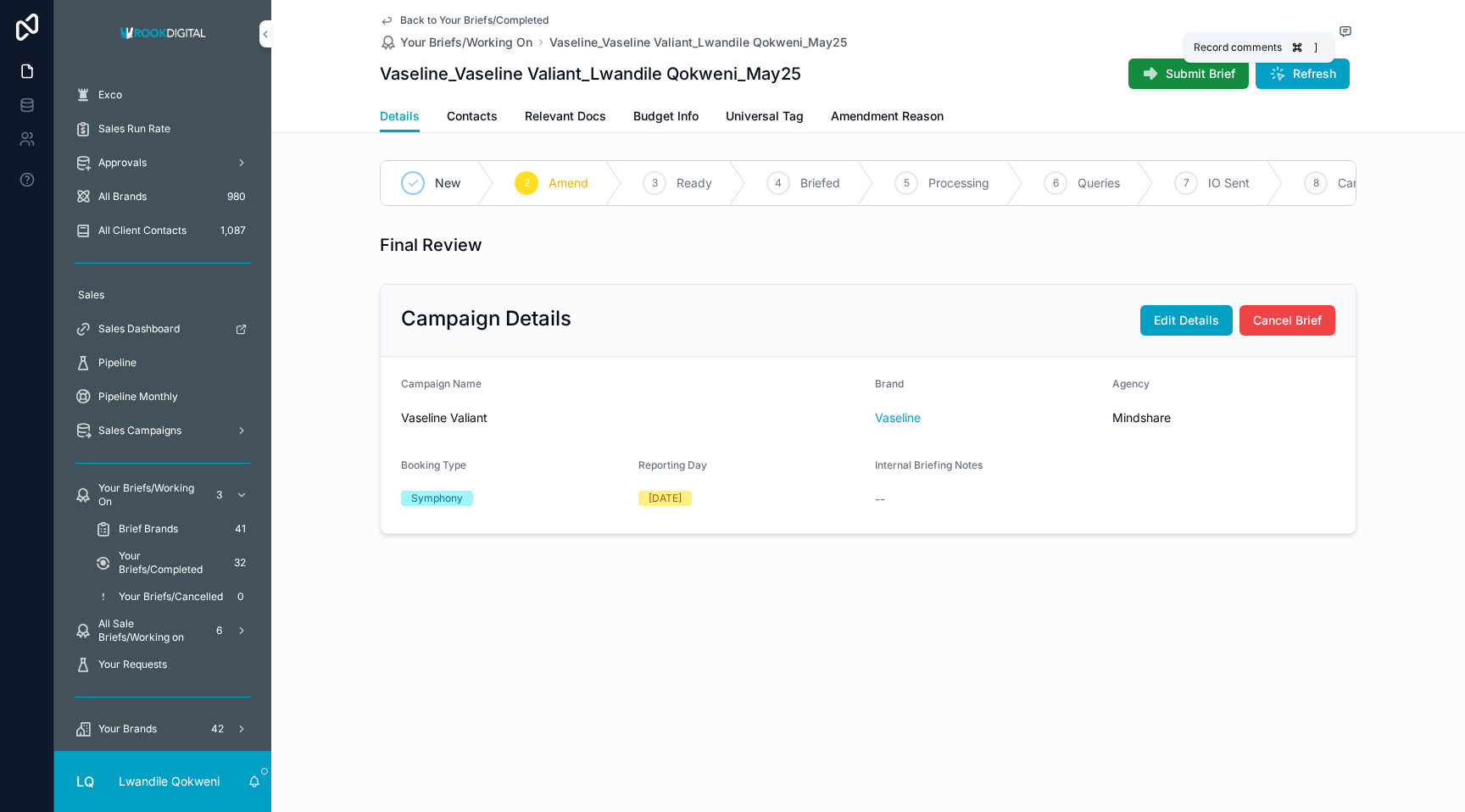
click at [1346, 34] on icon "scrollable content" at bounding box center [1345, 31] width 10 height 9
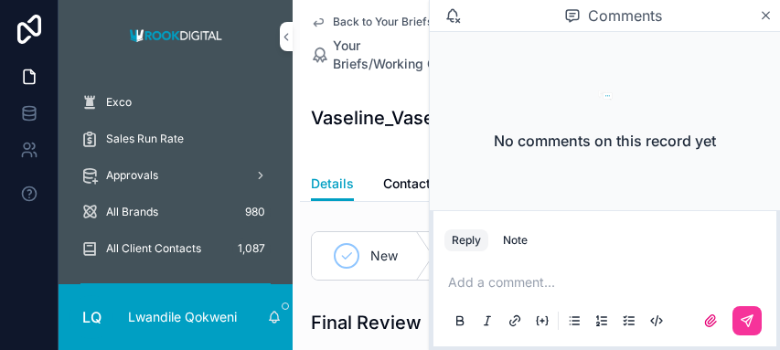
click at [521, 317] on icon "scrollable content" at bounding box center [514, 321] width 15 height 15
click at [517, 319] on icon "scrollable content" at bounding box center [514, 321] width 15 height 15
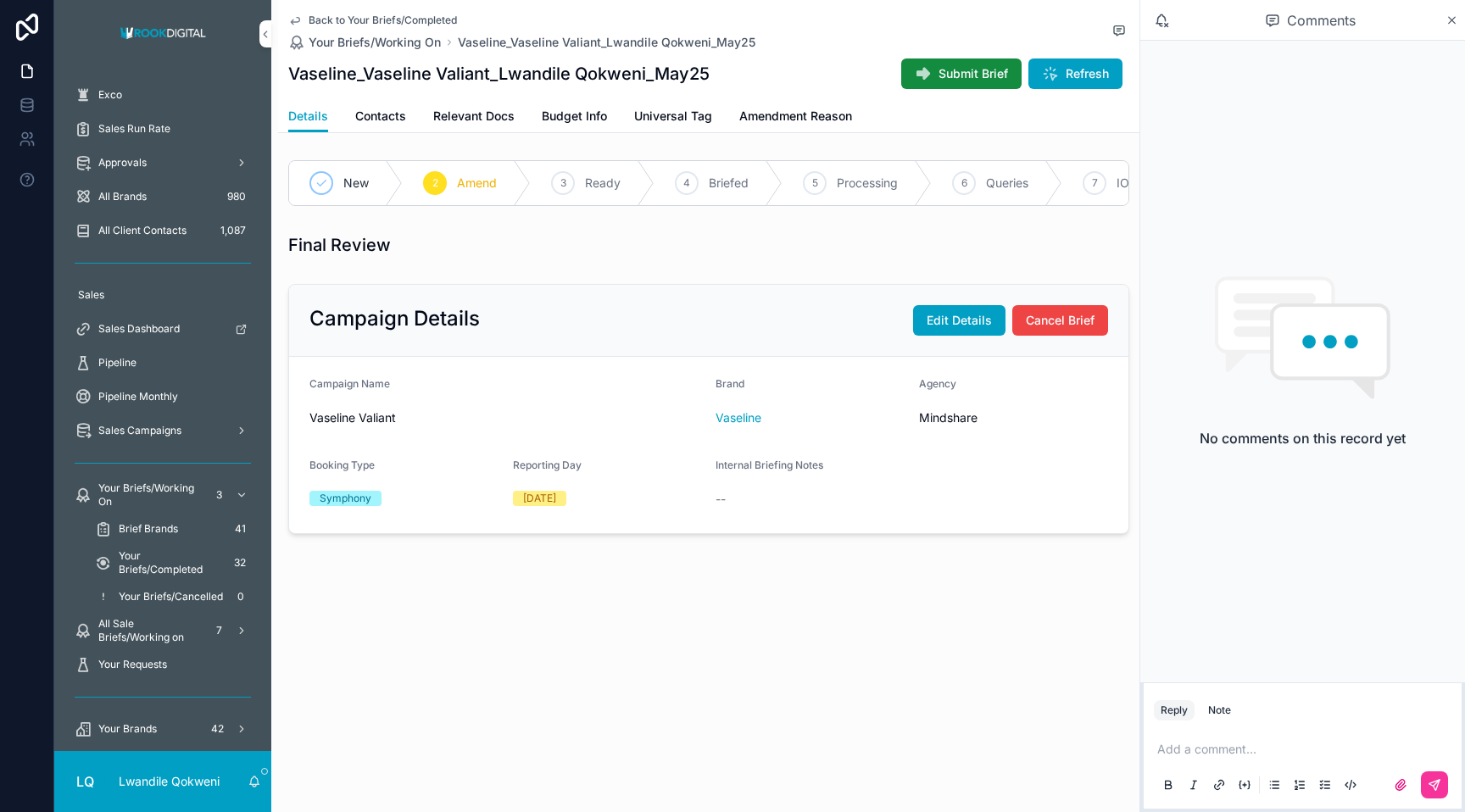
click at [1216, 786] on icon "scrollable content" at bounding box center [1219, 784] width 14 height 14
click at [1220, 783] on icon "scrollable content" at bounding box center [1219, 785] width 4 height 4
click at [1402, 781] on icon "scrollable content" at bounding box center [1400, 784] width 10 height 10
click at [0, 0] on input "scrollable content" at bounding box center [0, 0] width 0 height 0
